Goal: Task Accomplishment & Management: Use online tool/utility

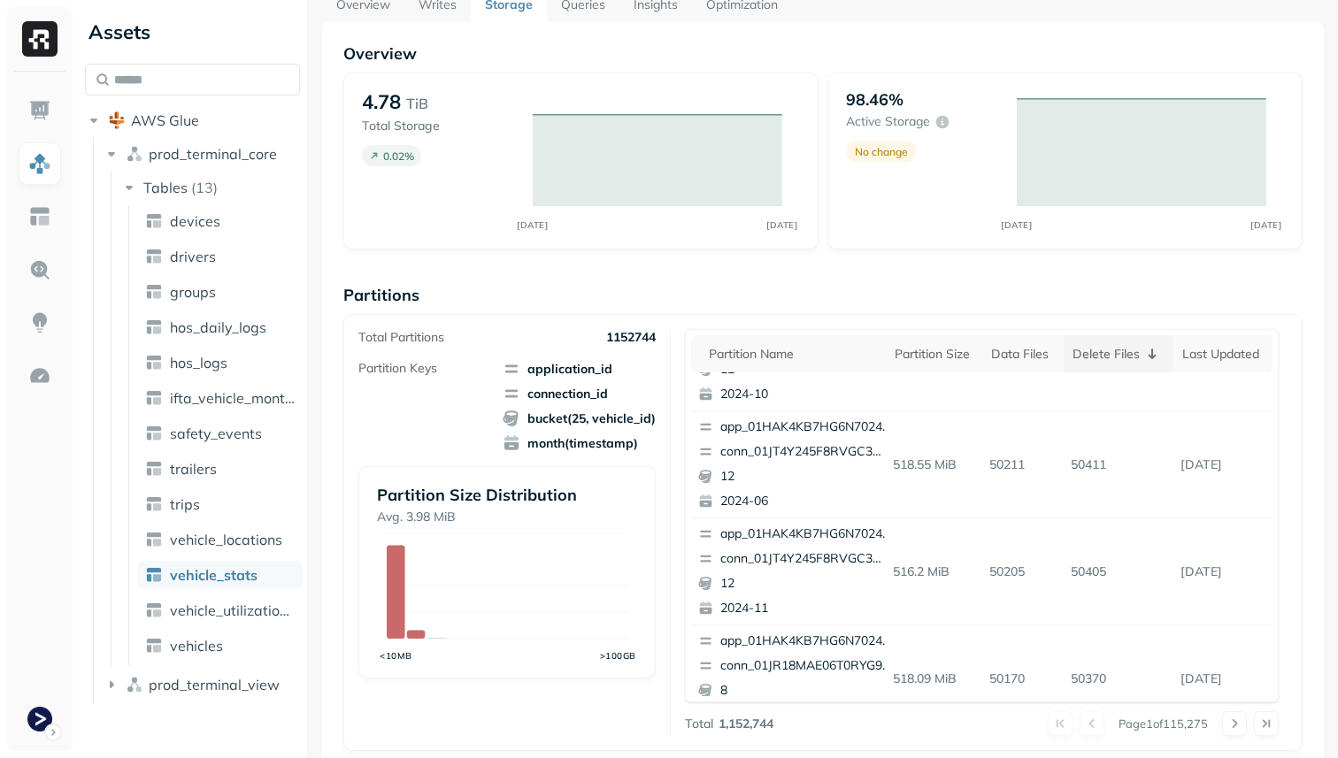
scroll to position [67, 0]
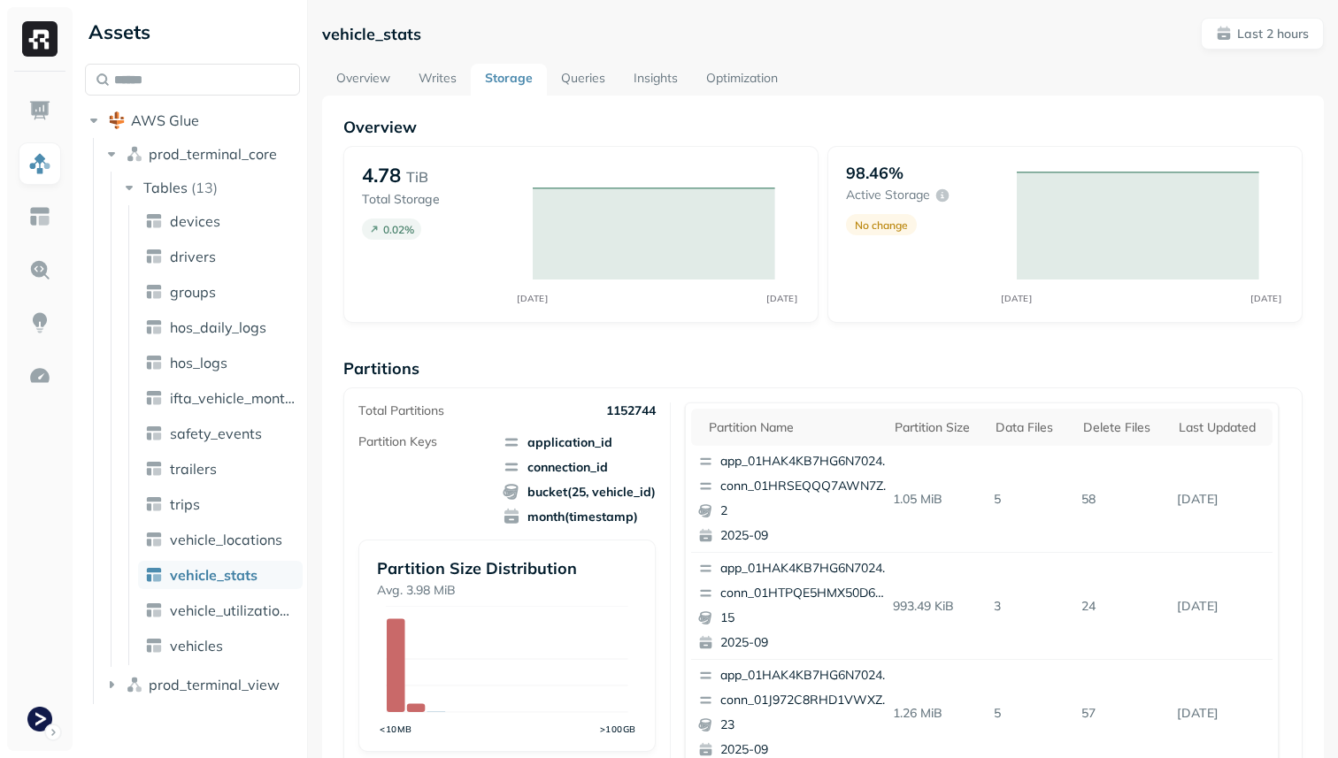
scroll to position [48, 0]
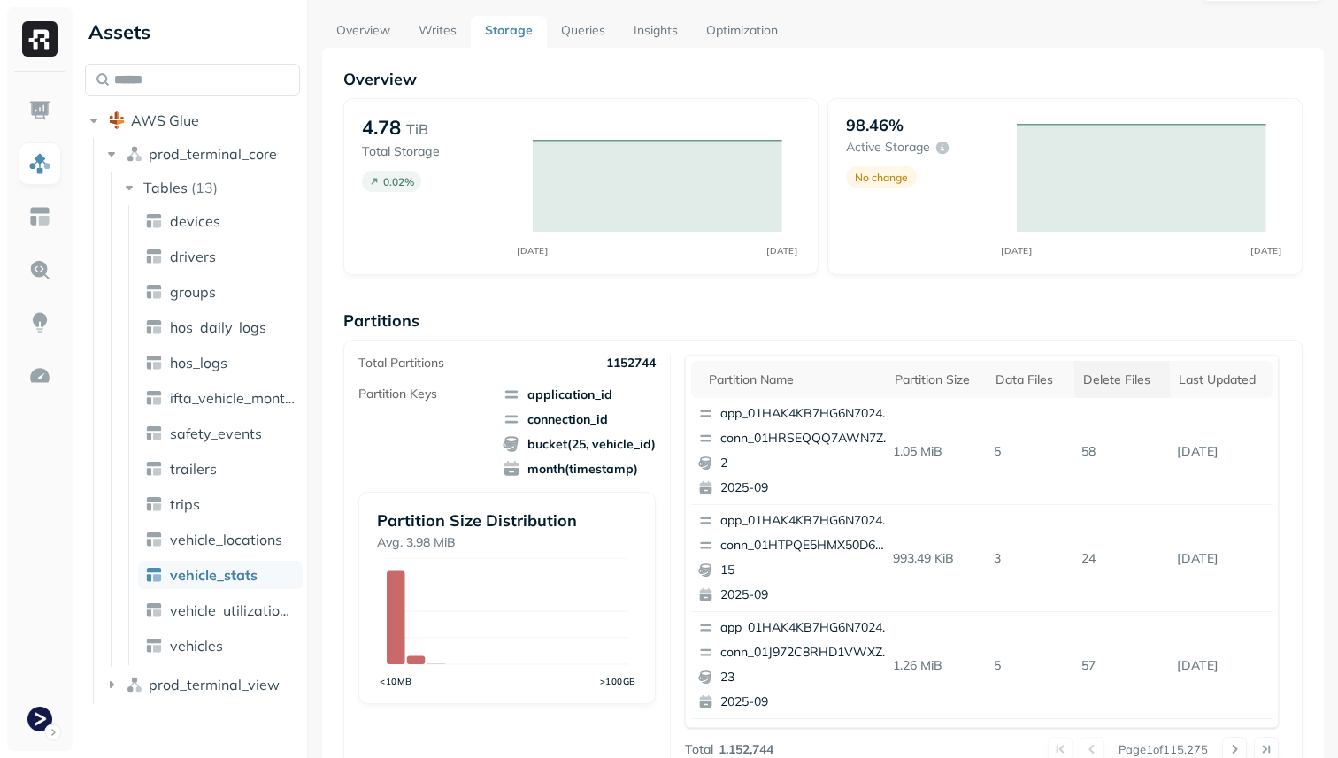
click at [1112, 367] on th "Delete Files" at bounding box center [1122, 379] width 96 height 37
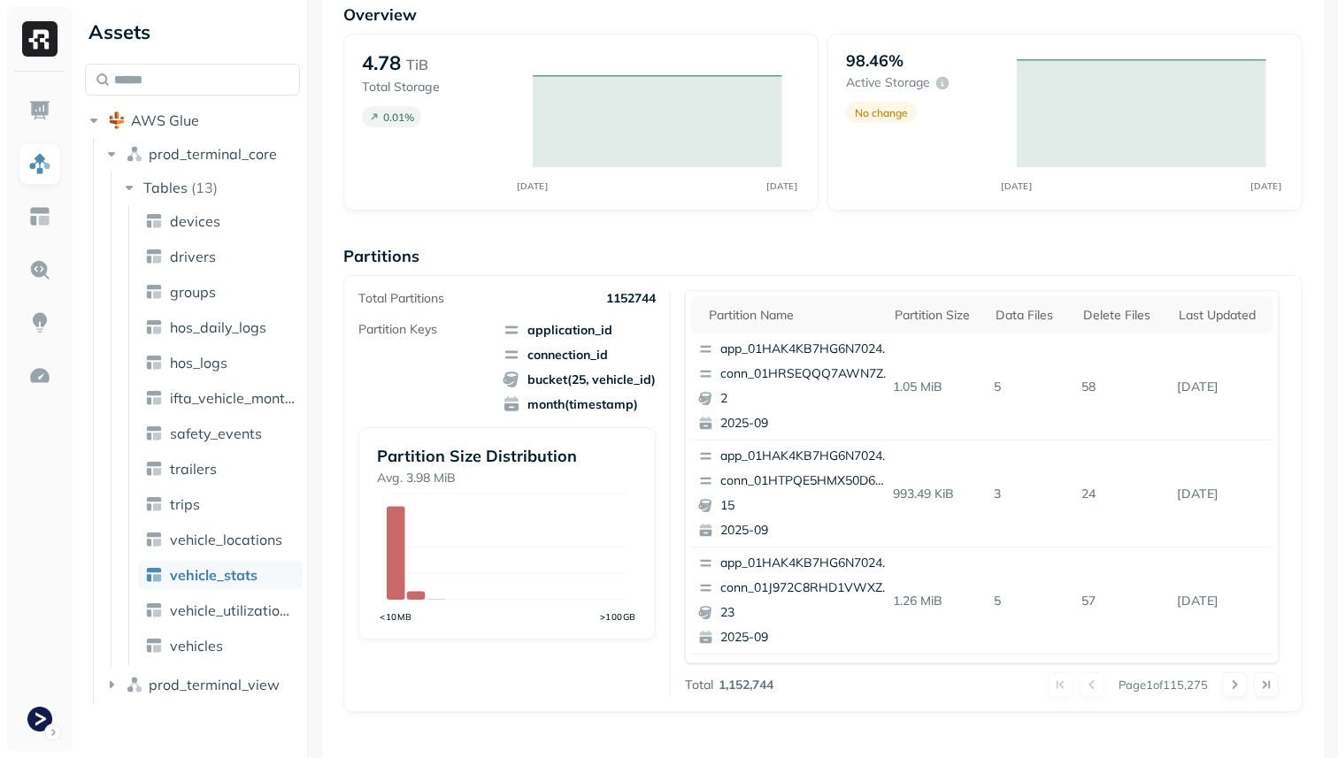
scroll to position [119, 0]
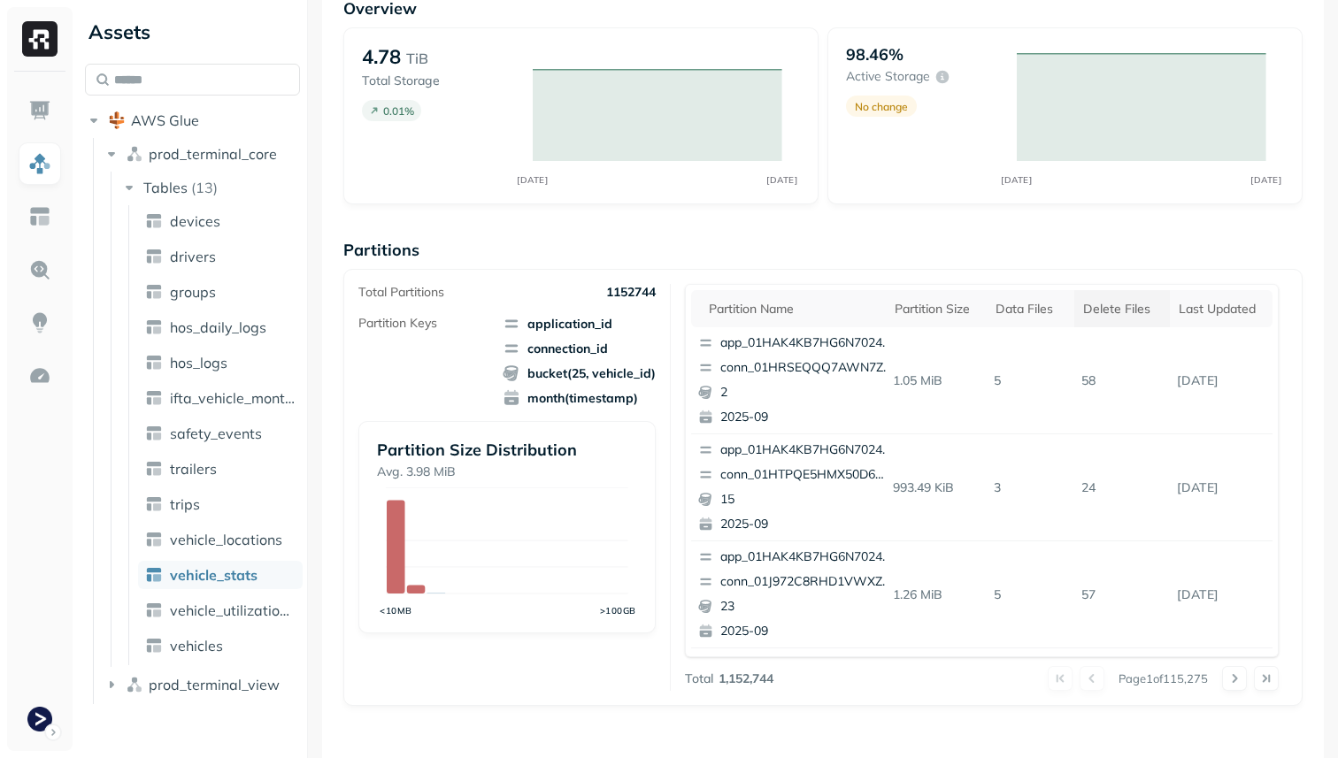
click at [1109, 304] on div "Delete Files" at bounding box center [1122, 309] width 78 height 17
